Goal: Information Seeking & Learning: Find specific fact

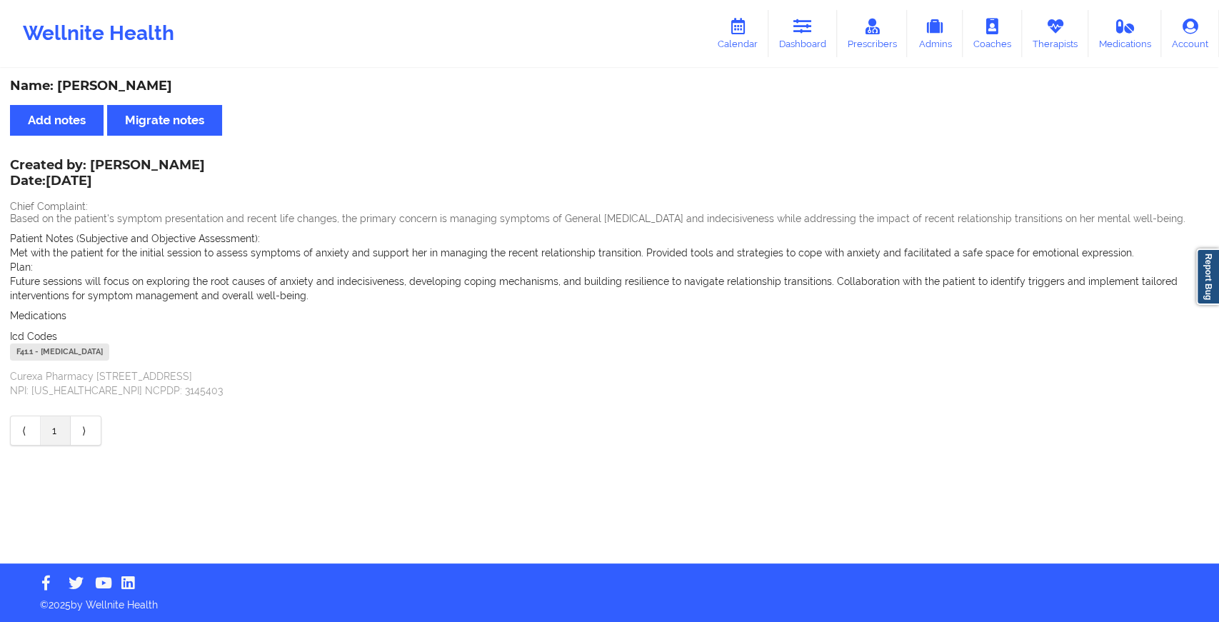
click at [804, 36] on link "Dashboard" at bounding box center [803, 33] width 69 height 47
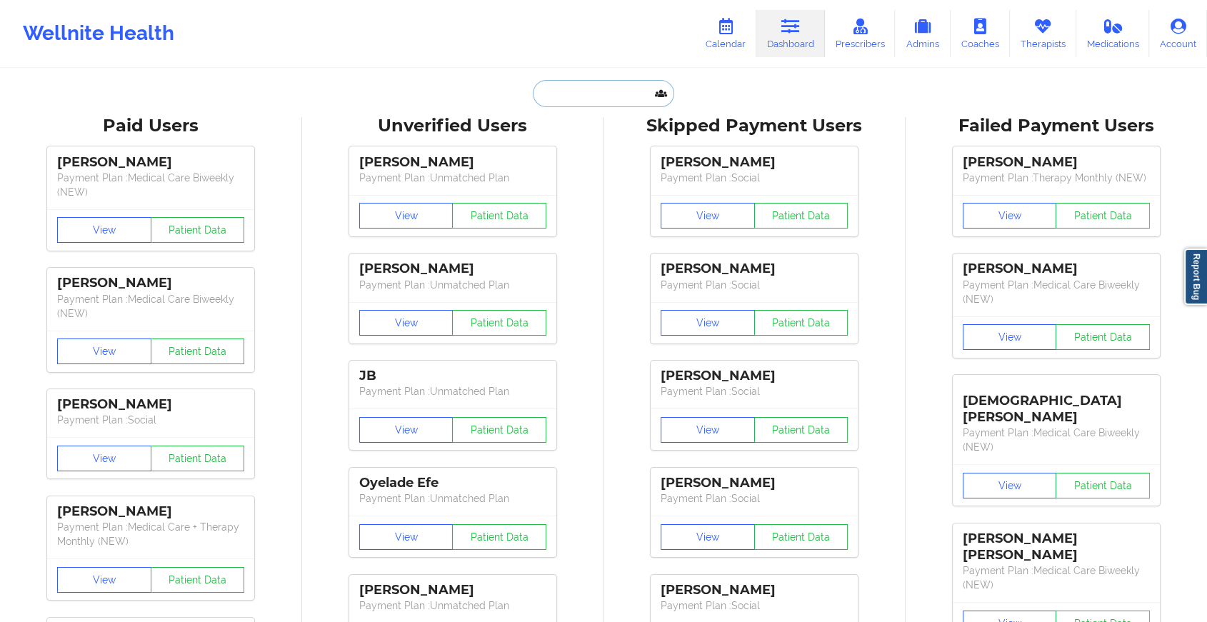
click at [559, 89] on input "text" at bounding box center [603, 93] width 141 height 27
paste input "[EMAIL_ADDRESS][DOMAIN_NAME]"
type input "[EMAIL_ADDRESS][DOMAIN_NAME]"
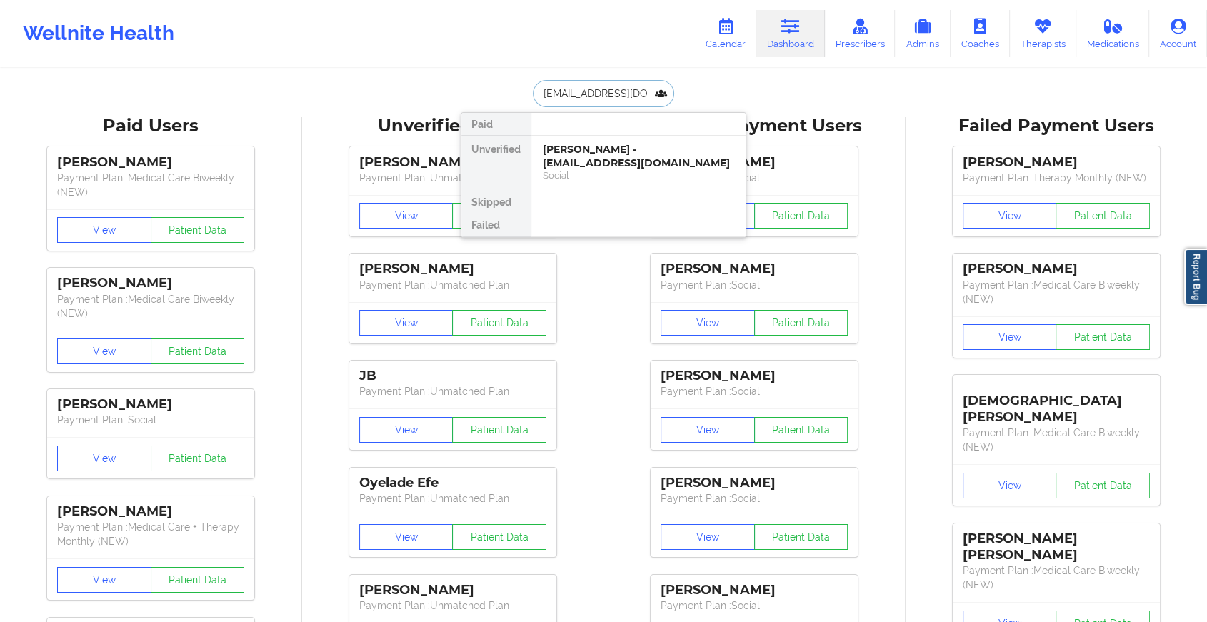
scroll to position [0, 27]
click at [622, 159] on div "[PERSON_NAME] - [EMAIL_ADDRESS][DOMAIN_NAME]" at bounding box center [638, 156] width 191 height 26
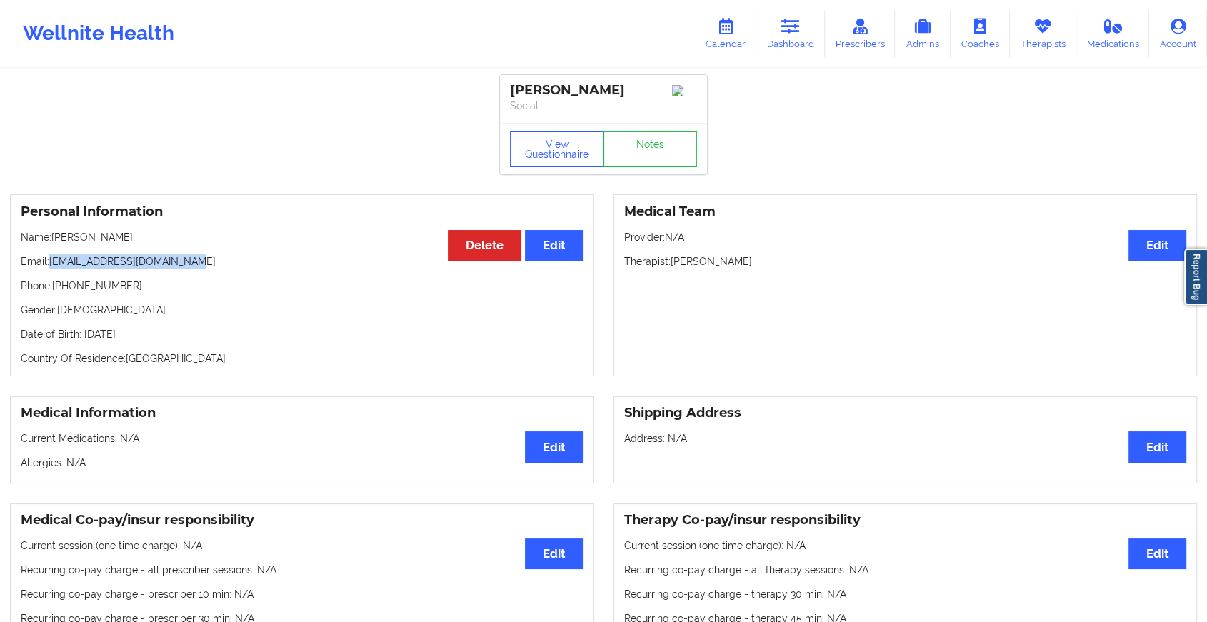
drag, startPoint x: 51, startPoint y: 268, endPoint x: 235, endPoint y: 269, distance: 183.6
click at [235, 269] on p "Email: [EMAIL_ADDRESS][DOMAIN_NAME]" at bounding box center [302, 261] width 562 height 14
copy p "[EMAIL_ADDRESS][DOMAIN_NAME]"
click at [804, 41] on link "Dashboard" at bounding box center [790, 33] width 69 height 47
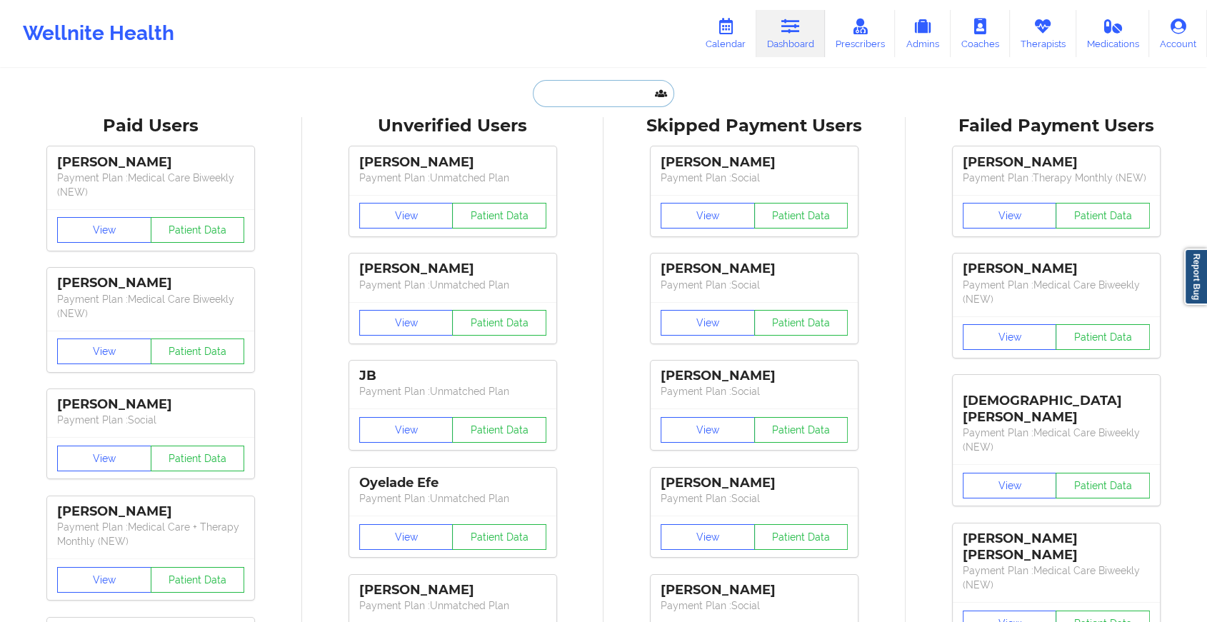
click at [547, 98] on input "text" at bounding box center [603, 93] width 141 height 27
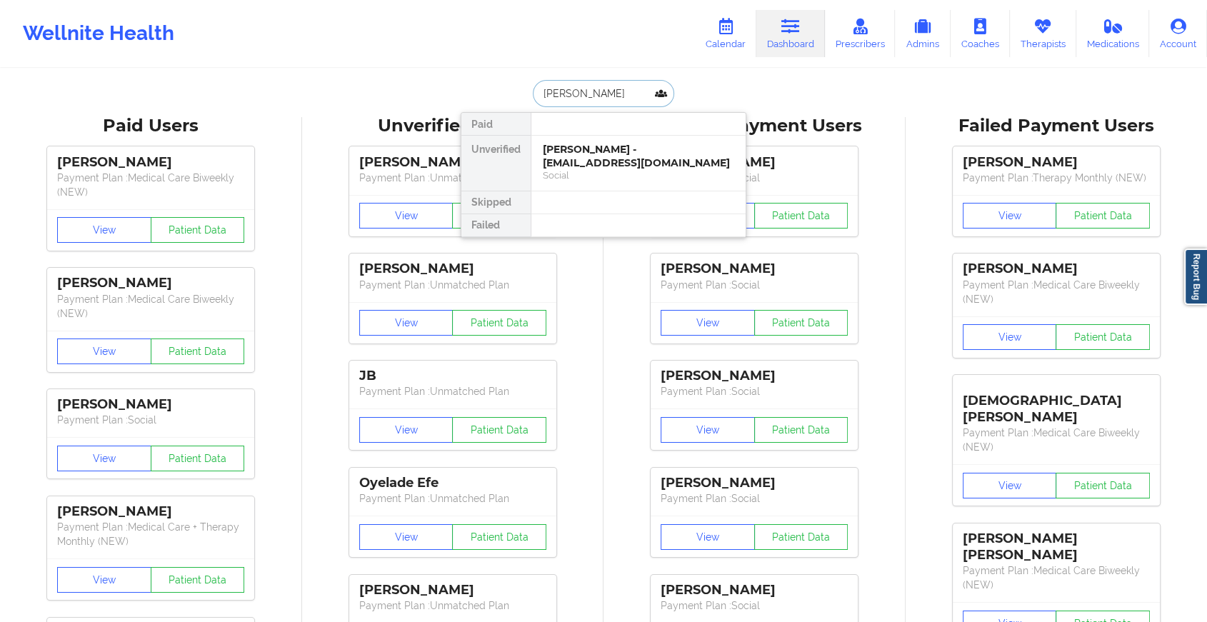
type input "[PERSON_NAME] mh"
click at [608, 154] on div "[PERSON_NAME] - [DOMAIN_NAME][EMAIL_ADDRESS][DOMAIN_NAME]" at bounding box center [638, 156] width 191 height 26
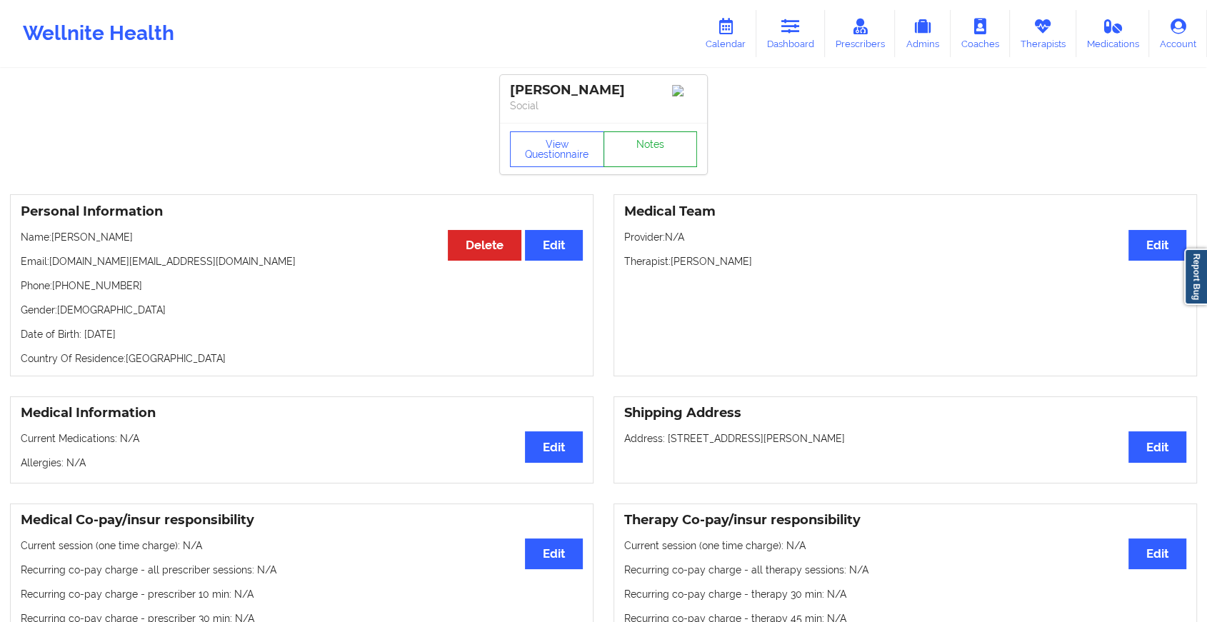
click at [657, 150] on link "Notes" at bounding box center [651, 149] width 94 height 36
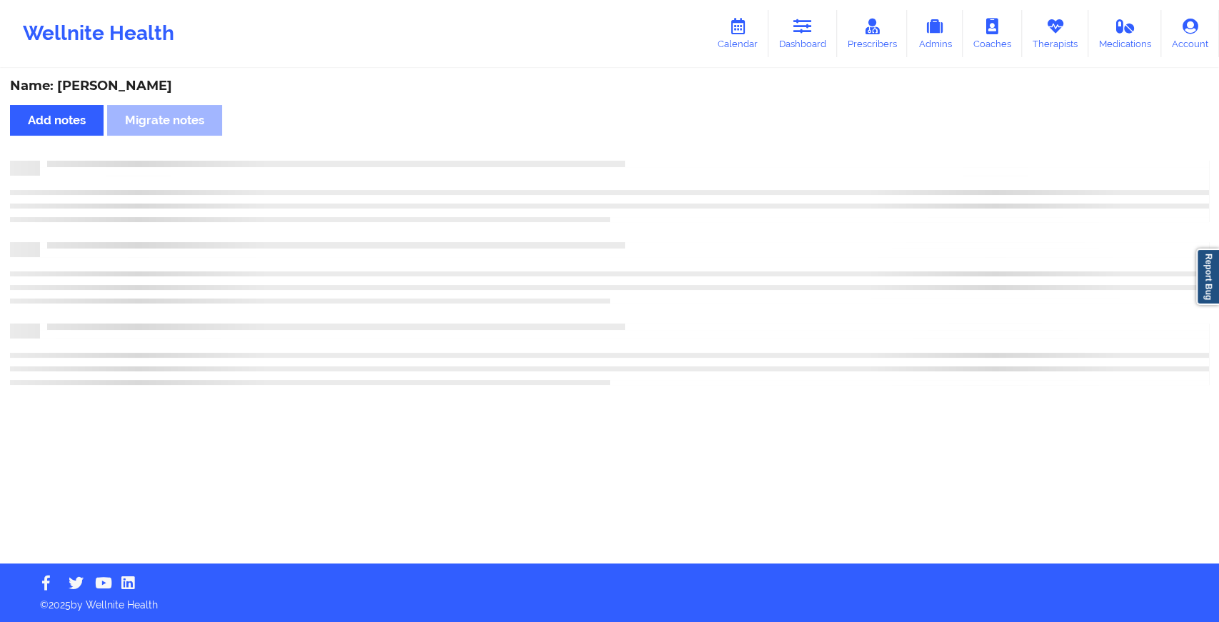
click at [740, 234] on div "Name: [PERSON_NAME] Add notes Migrate notes" at bounding box center [609, 317] width 1219 height 494
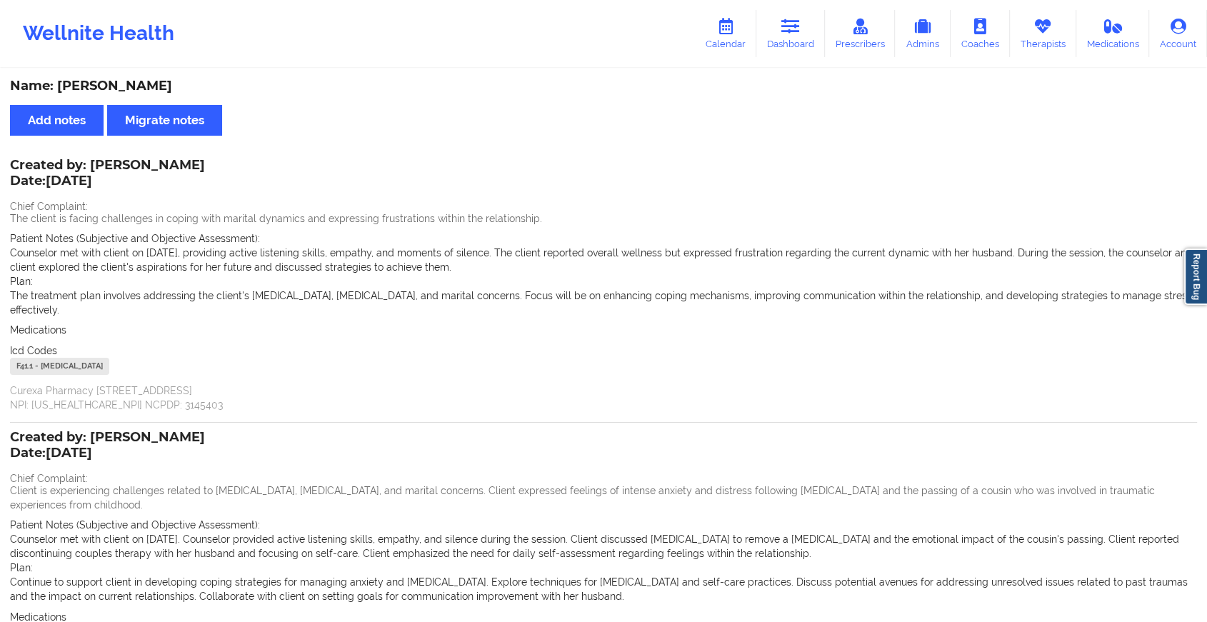
scroll to position [192, 0]
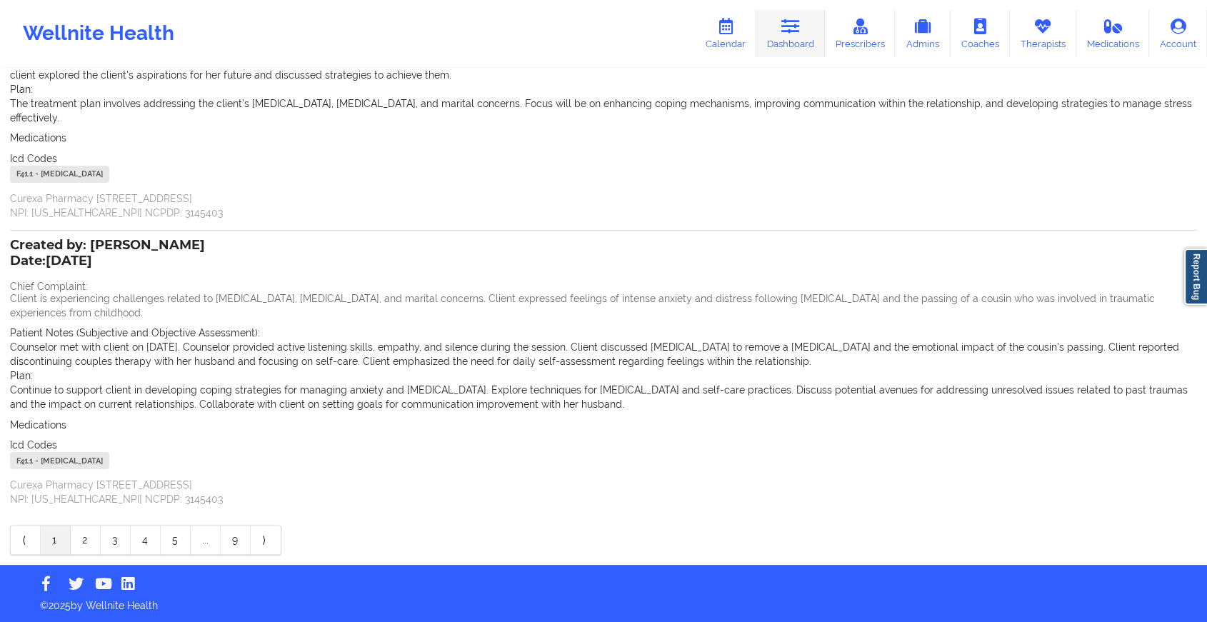
click at [806, 32] on link "Dashboard" at bounding box center [790, 33] width 69 height 47
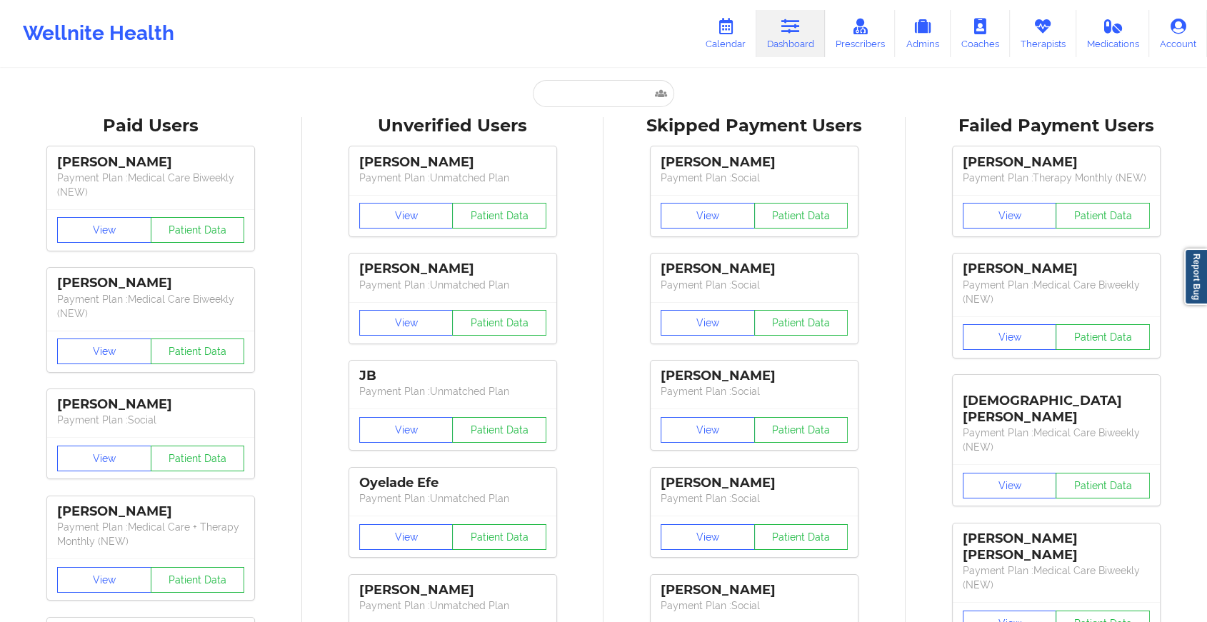
click at [586, 95] on input "text" at bounding box center [603, 93] width 141 height 27
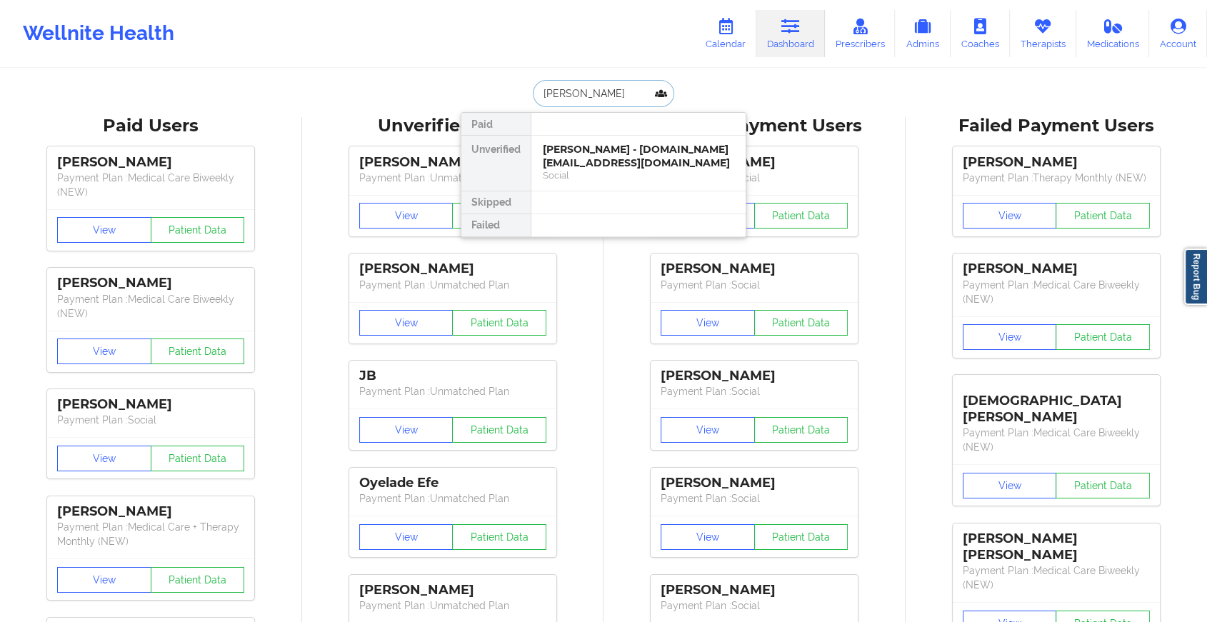
type input "[PERSON_NAME]"
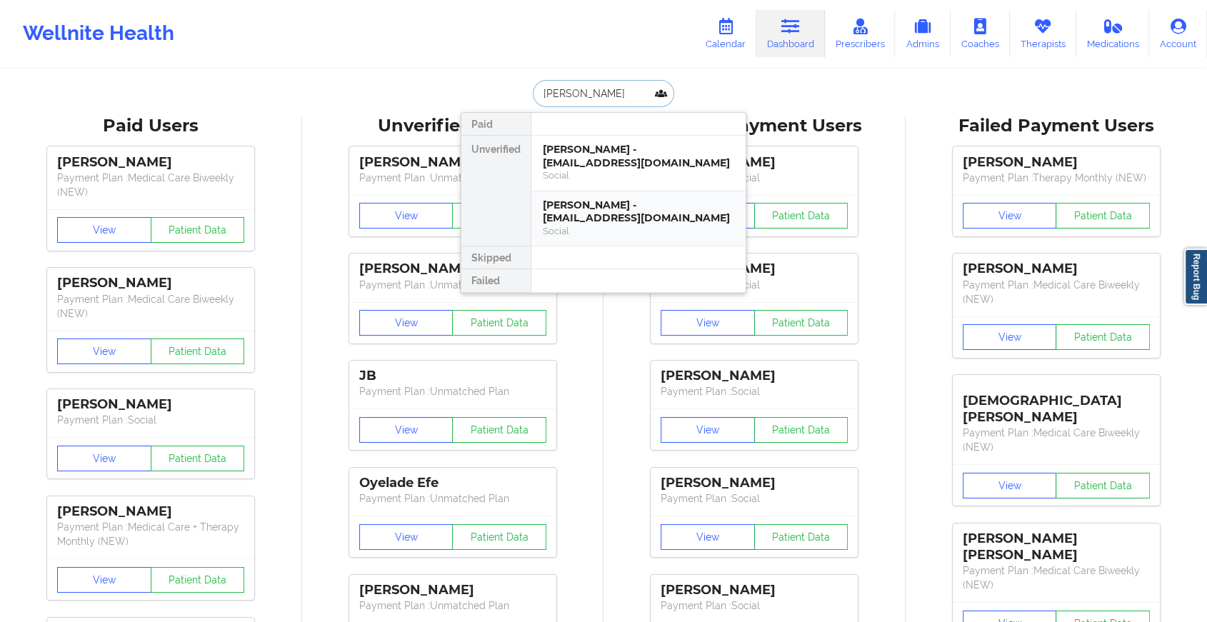
click at [604, 209] on div "[PERSON_NAME] - [EMAIL_ADDRESS][DOMAIN_NAME]" at bounding box center [638, 212] width 191 height 26
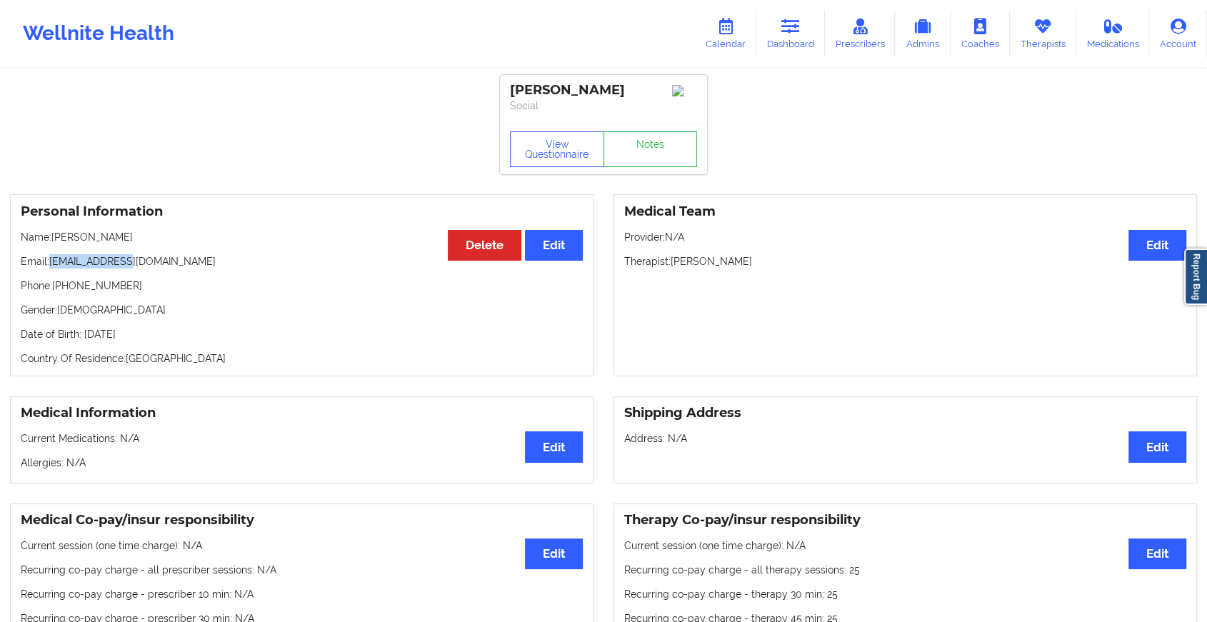
drag, startPoint x: 51, startPoint y: 266, endPoint x: 152, endPoint y: 260, distance: 101.6
click at [152, 260] on p "Email: [EMAIL_ADDRESS][DOMAIN_NAME]" at bounding box center [302, 261] width 562 height 14
copy p "[EMAIL_ADDRESS][DOMAIN_NAME]"
click at [774, 49] on link "Dashboard" at bounding box center [790, 33] width 69 height 47
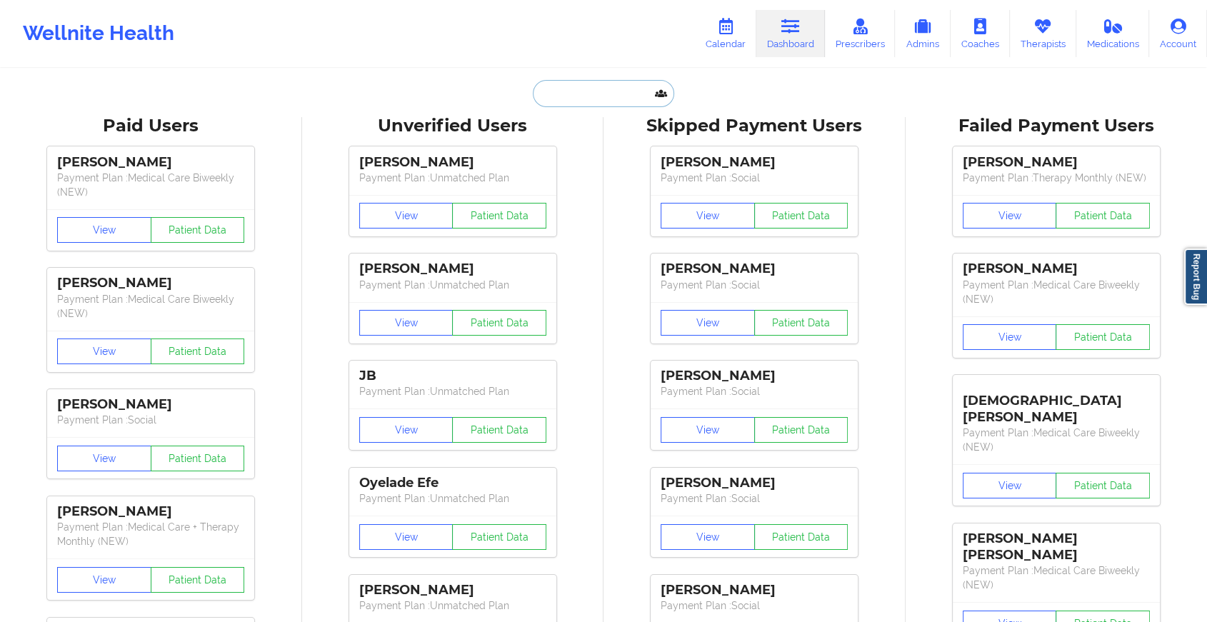
click at [581, 91] on input "text" at bounding box center [603, 93] width 141 height 27
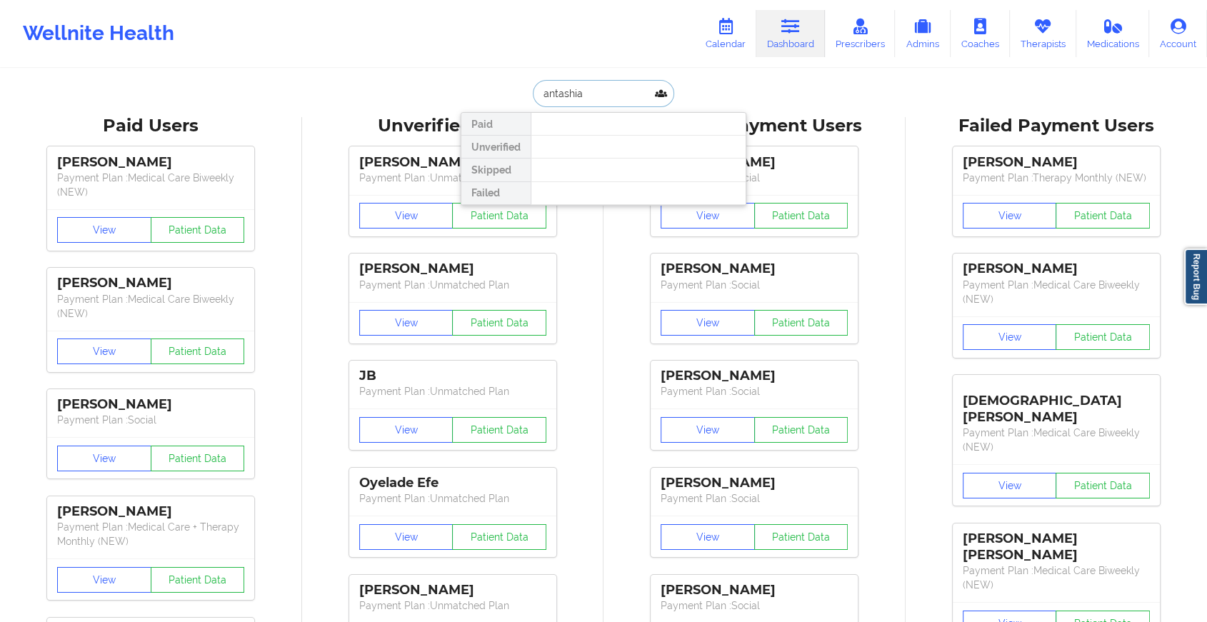
type input "antashia"
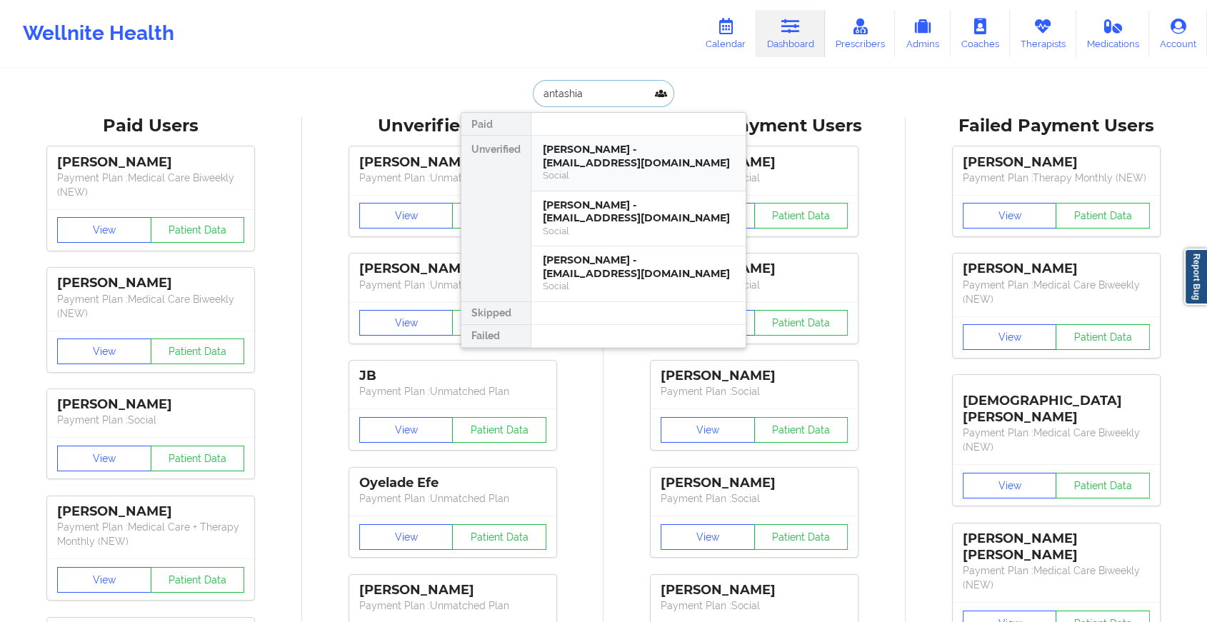
click at [590, 143] on div "[PERSON_NAME] - [EMAIL_ADDRESS][DOMAIN_NAME]" at bounding box center [638, 156] width 191 height 26
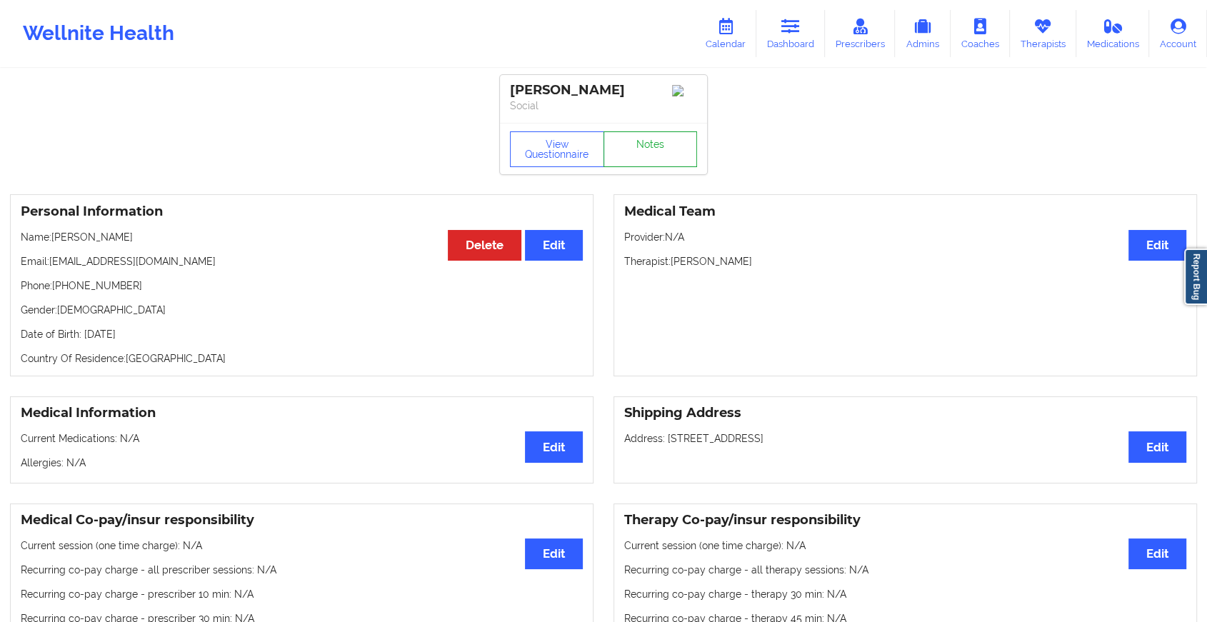
click at [651, 136] on link "Notes" at bounding box center [651, 149] width 94 height 36
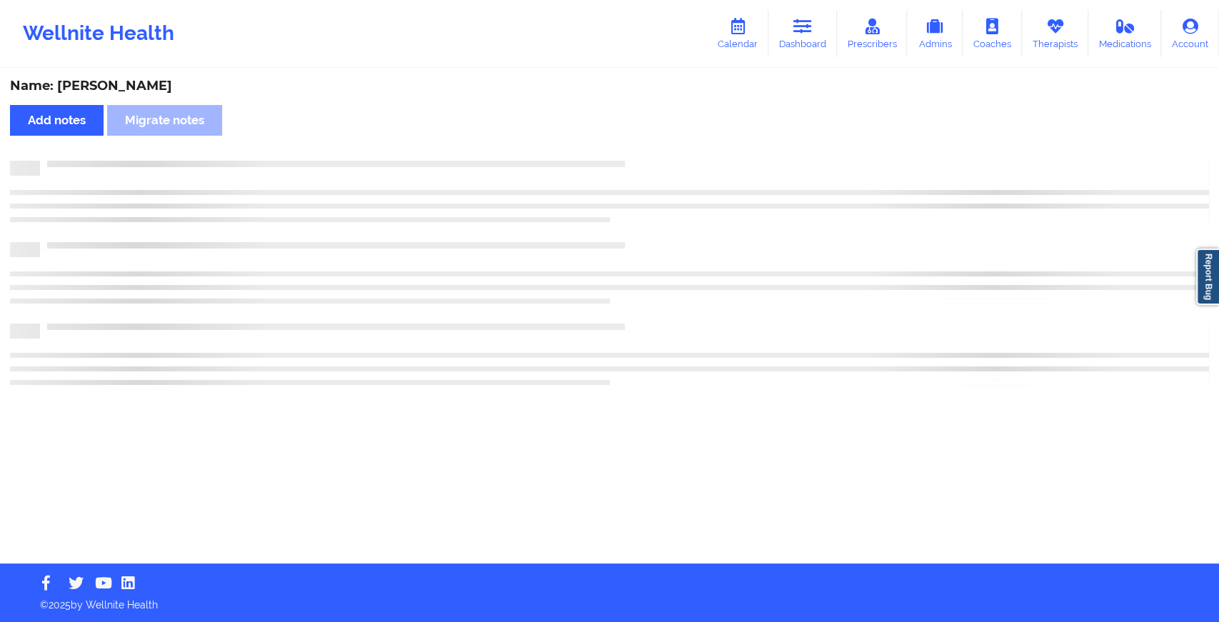
click at [649, 139] on div "Name: [PERSON_NAME] Add notes Migrate notes" at bounding box center [609, 317] width 1219 height 494
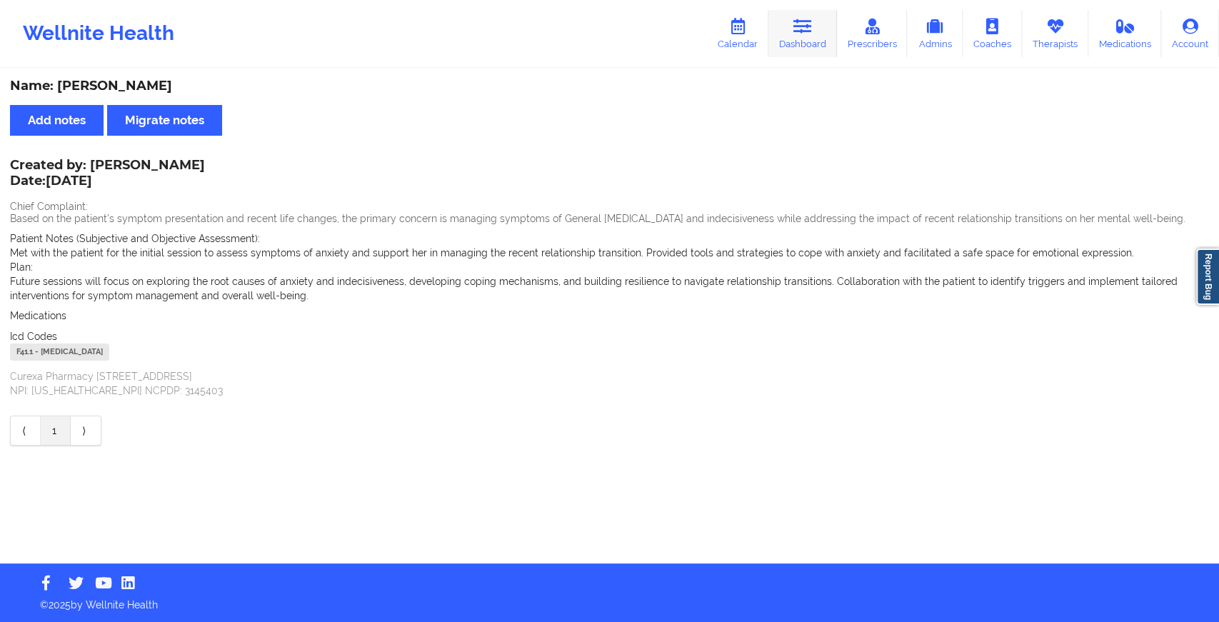
click at [800, 16] on link "Dashboard" at bounding box center [803, 33] width 69 height 47
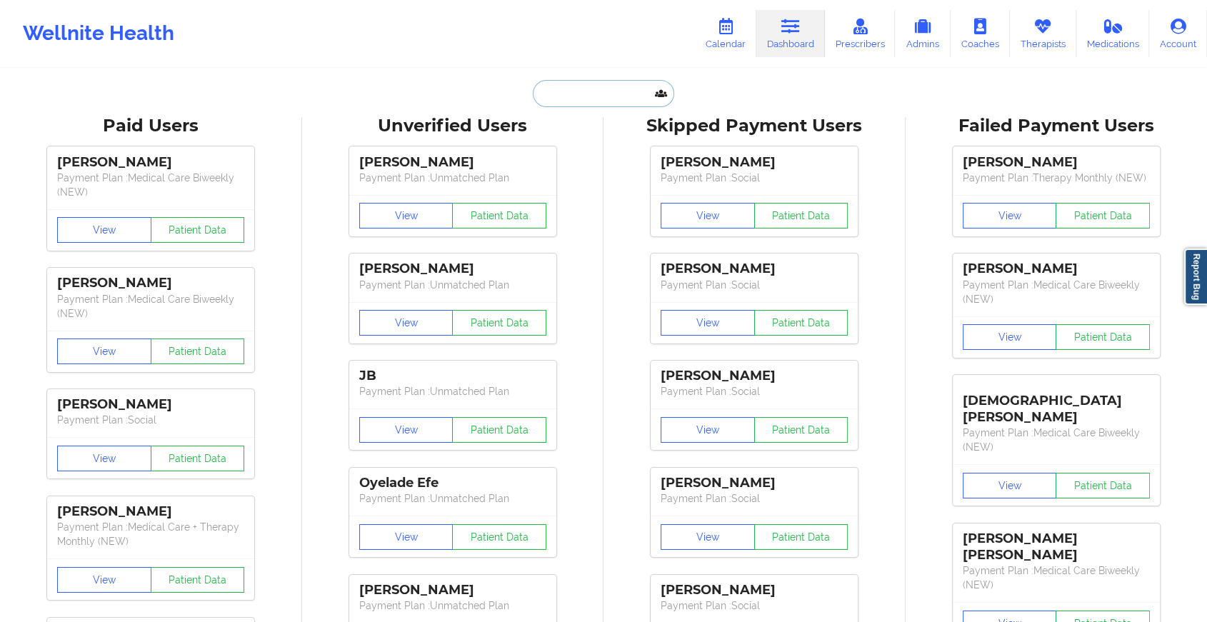
click at [568, 83] on input "text" at bounding box center [603, 93] width 141 height 27
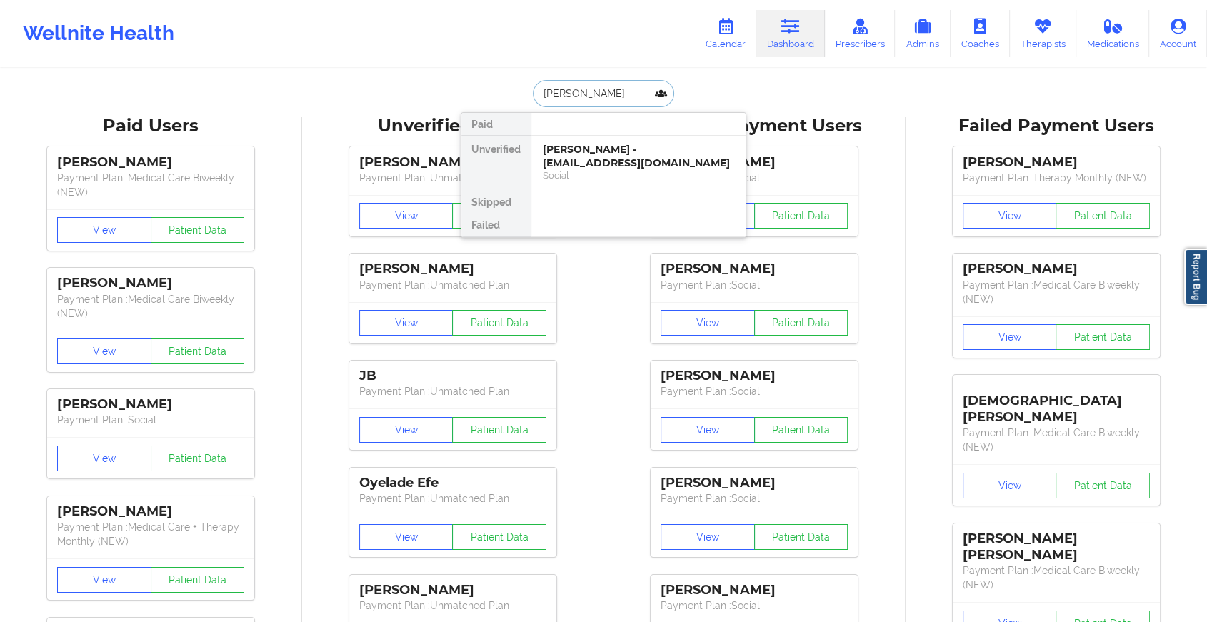
type input "[PERSON_NAME]"
click at [609, 166] on div "[PERSON_NAME] - [EMAIL_ADDRESS][DOMAIN_NAME]" at bounding box center [638, 156] width 191 height 26
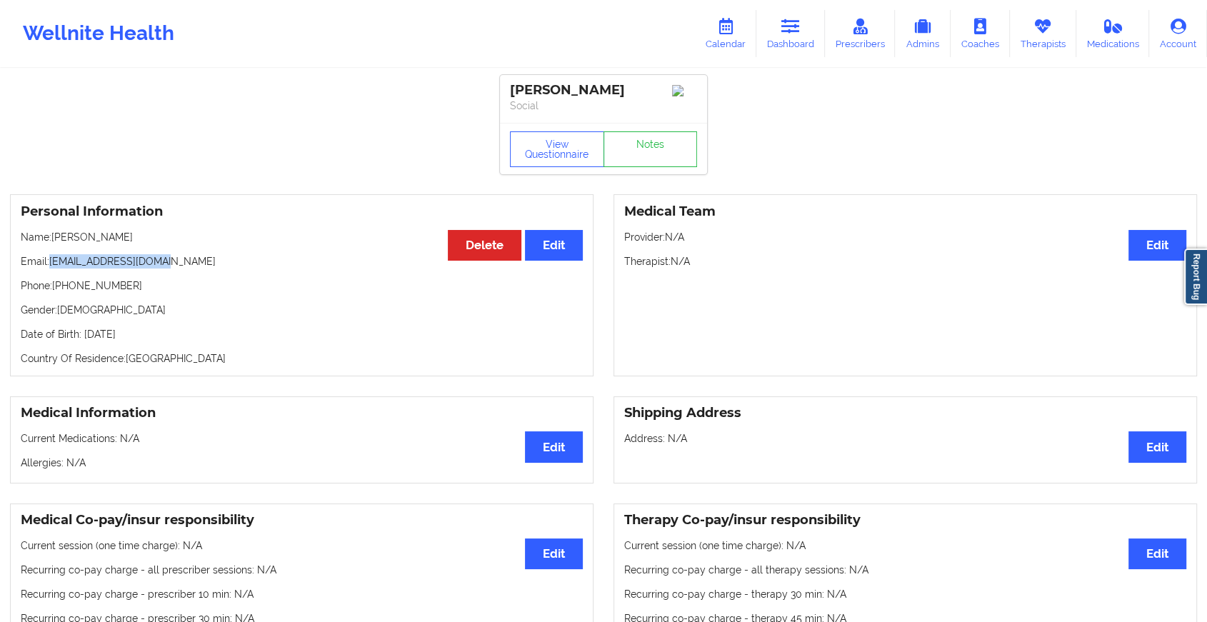
drag, startPoint x: 51, startPoint y: 269, endPoint x: 196, endPoint y: 257, distance: 144.8
click at [196, 257] on div "Personal Information Edit Delete Name: [PERSON_NAME]: [EMAIL_ADDRESS][DOMAIN_NA…" at bounding box center [302, 285] width 584 height 182
copy p "[EMAIL_ADDRESS][DOMAIN_NAME]"
